Goal: Find specific page/section: Find specific page/section

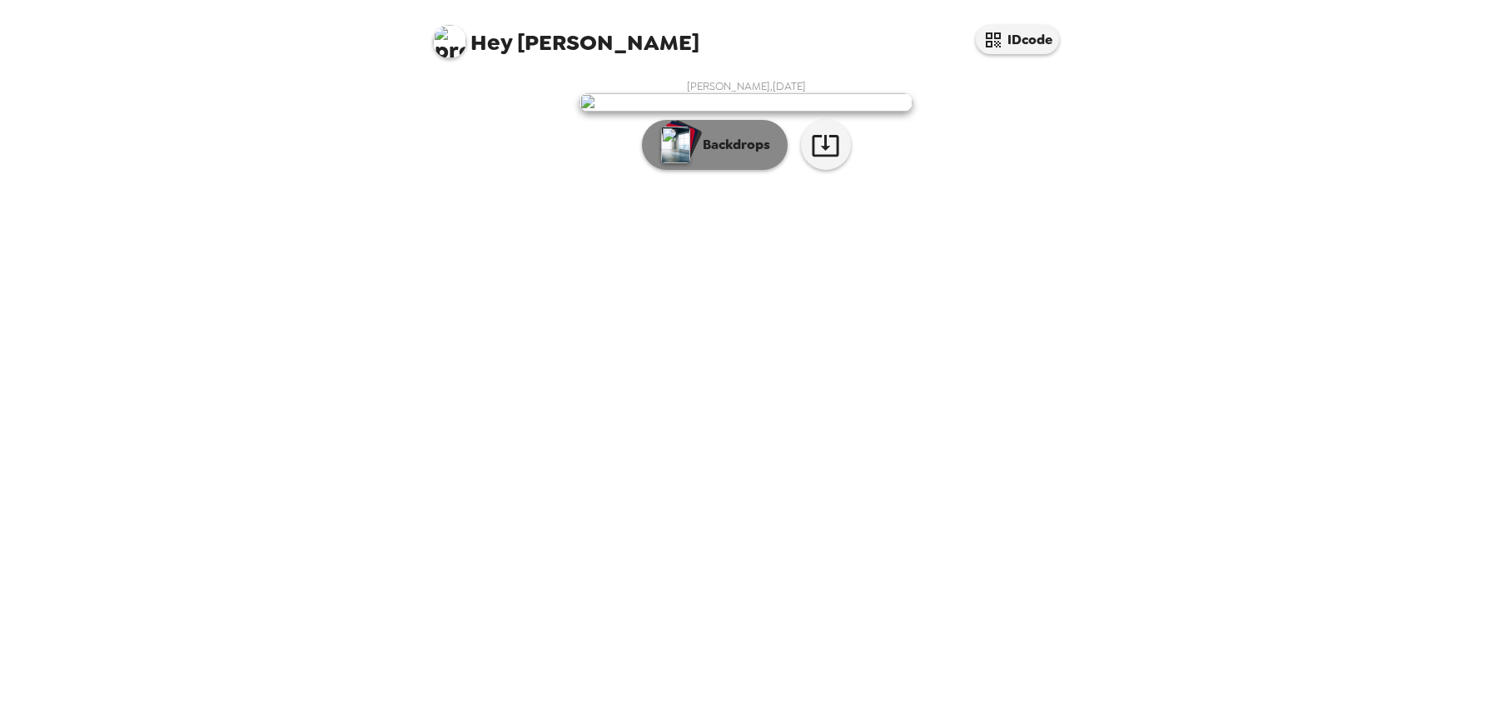
click at [734, 155] on p "Backdrops" at bounding box center [732, 145] width 76 height 20
